Goal: Feedback & Contribution: Leave review/rating

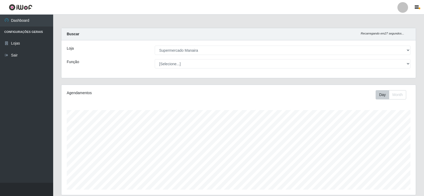
select select "443"
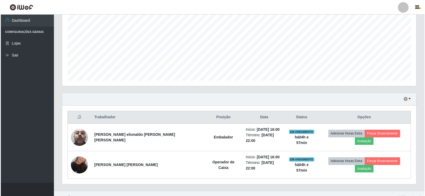
scroll to position [110, 354]
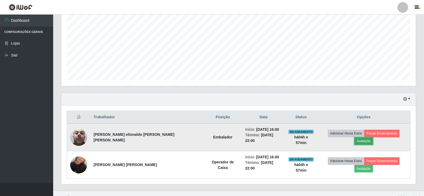
click at [373, 138] on button "Avaliação" at bounding box center [363, 141] width 19 height 7
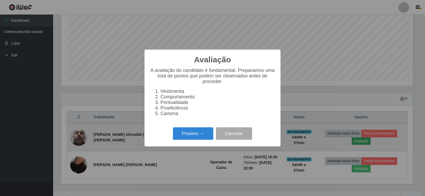
scroll to position [110, 351]
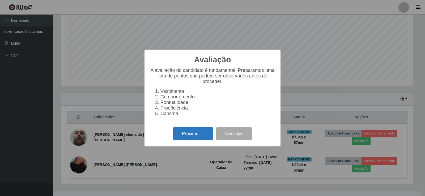
click at [202, 135] on button "Próximo →" at bounding box center [193, 133] width 40 height 12
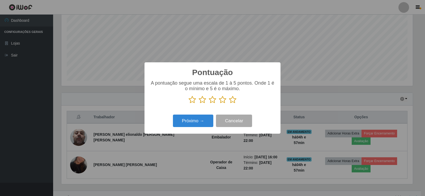
scroll to position [265449, 265207]
click at [233, 100] on icon at bounding box center [232, 100] width 7 height 8
click at [229, 104] on input "radio" at bounding box center [229, 104] width 0 height 0
click at [204, 120] on button "Próximo →" at bounding box center [193, 121] width 40 height 12
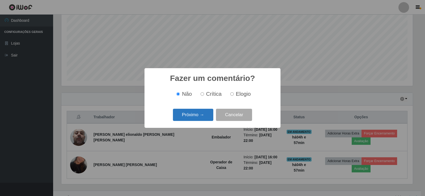
click at [203, 118] on button "Próximo →" at bounding box center [193, 115] width 40 height 12
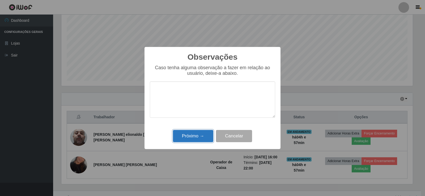
click at [197, 140] on button "Próximo →" at bounding box center [193, 136] width 40 height 12
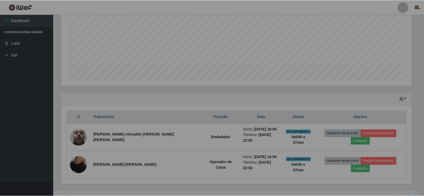
scroll to position [110, 354]
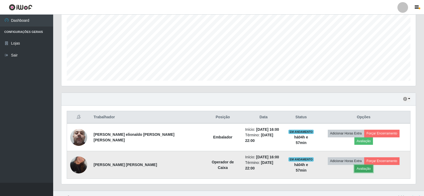
click at [373, 165] on button "Avaliação" at bounding box center [363, 168] width 19 height 7
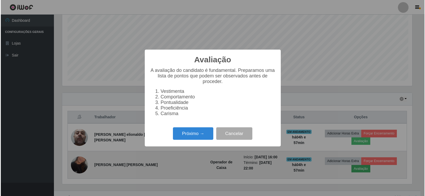
scroll to position [110, 351]
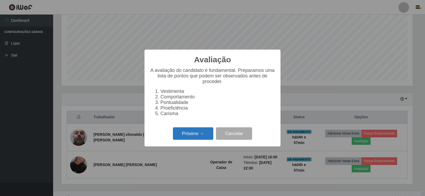
click at [192, 136] on button "Próximo →" at bounding box center [193, 133] width 40 height 12
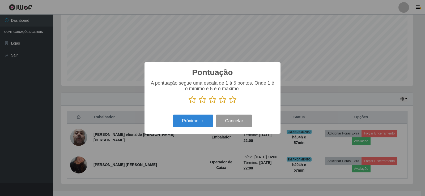
scroll to position [265449, 265207]
click at [232, 101] on icon at bounding box center [232, 100] width 7 height 8
click at [229, 104] on input "radio" at bounding box center [229, 104] width 0 height 0
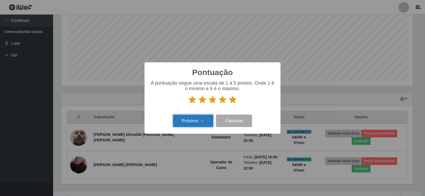
click at [201, 119] on button "Próximo →" at bounding box center [193, 121] width 40 height 12
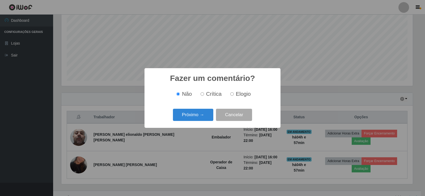
click at [201, 119] on button "Próximo →" at bounding box center [193, 115] width 40 height 12
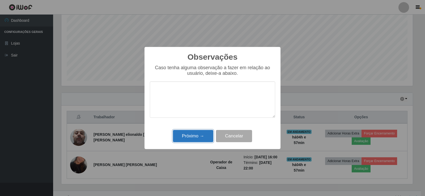
click at [199, 137] on button "Próximo →" at bounding box center [193, 136] width 40 height 12
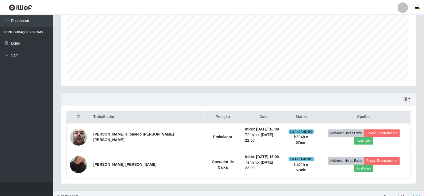
scroll to position [110, 354]
